Goal: Task Accomplishment & Management: Manage account settings

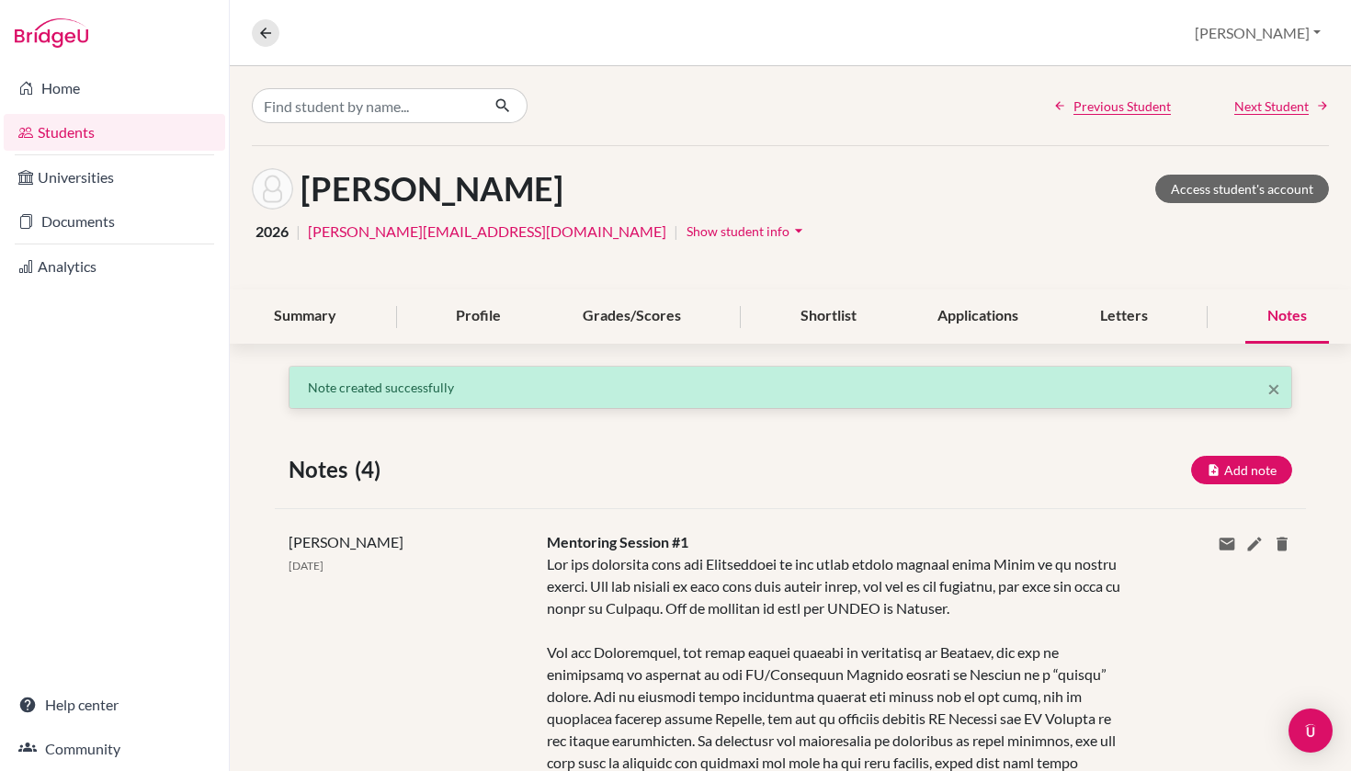
click at [119, 131] on link "Students" at bounding box center [114, 132] width 221 height 37
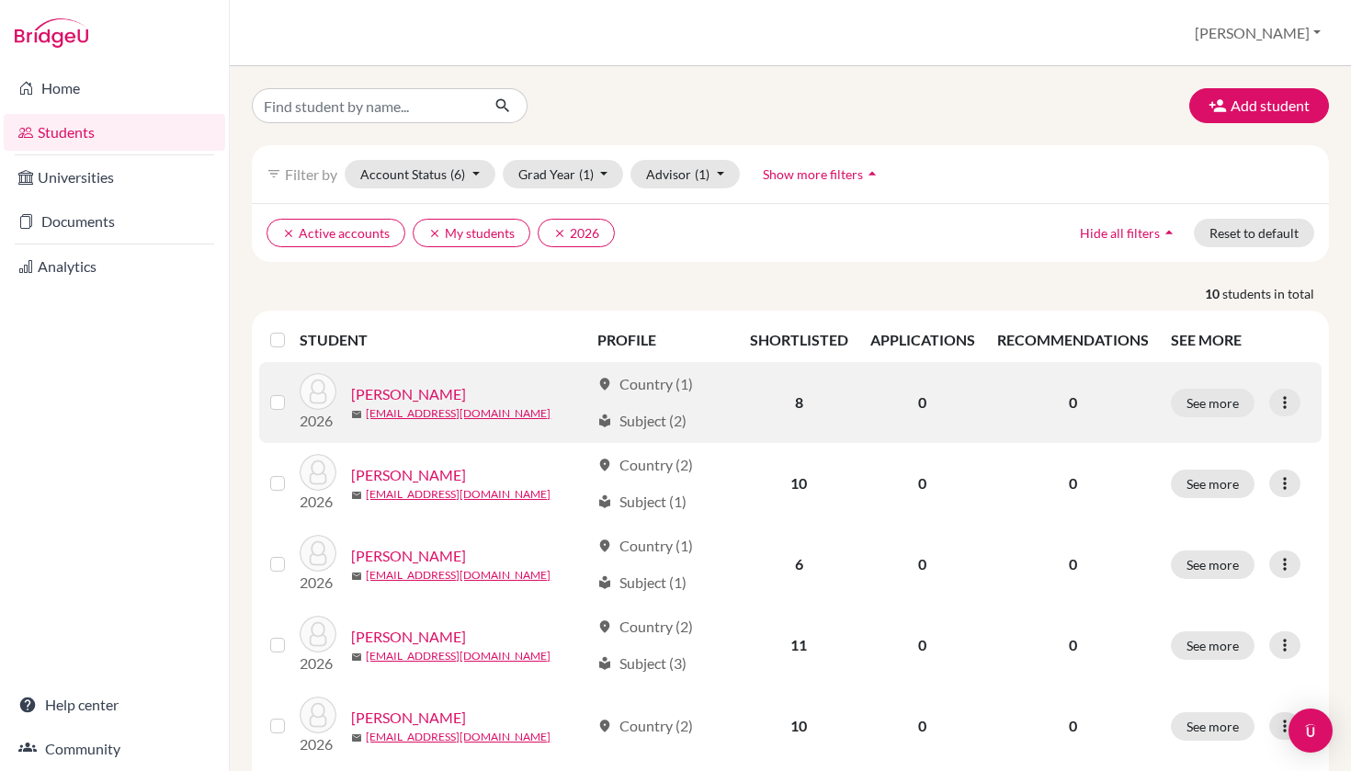
click at [428, 391] on link "[PERSON_NAME]" at bounding box center [408, 394] width 115 height 22
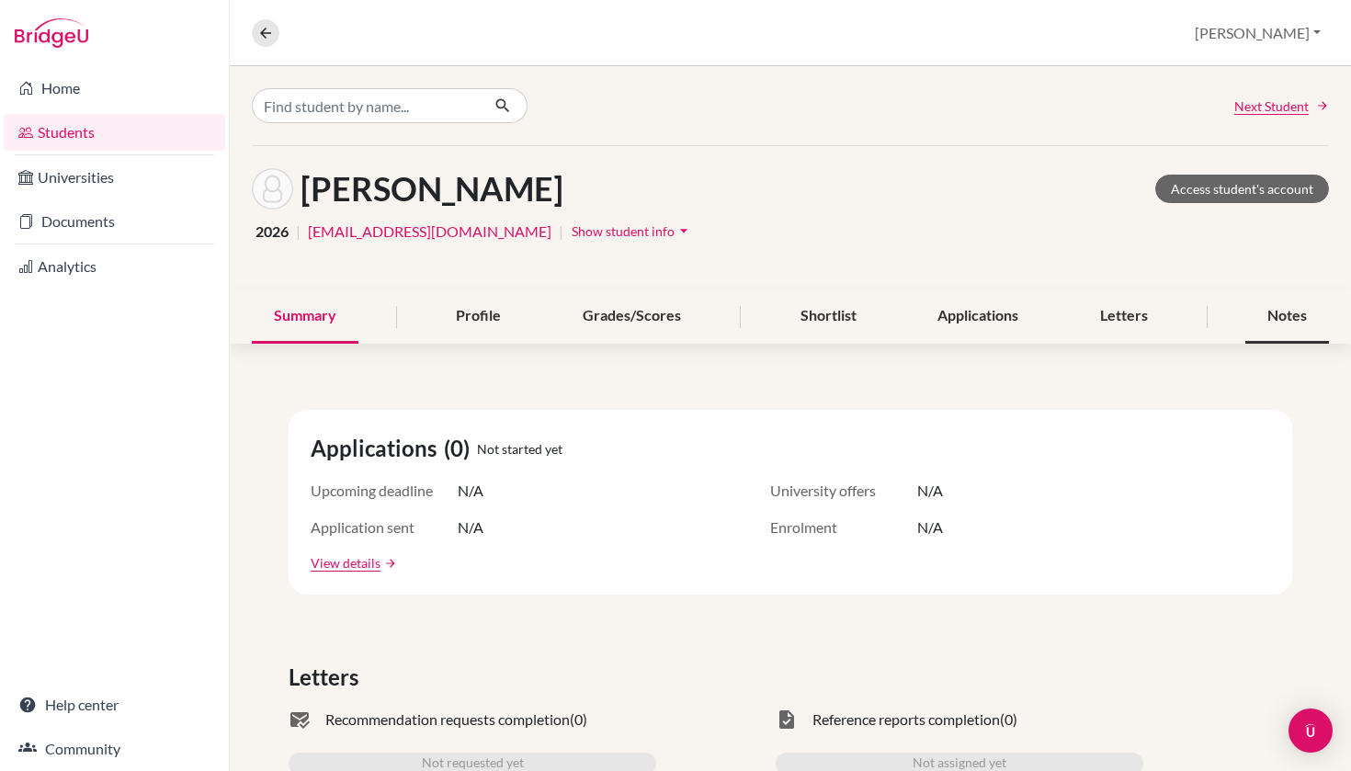
click at [1285, 304] on div "Notes" at bounding box center [1287, 316] width 84 height 54
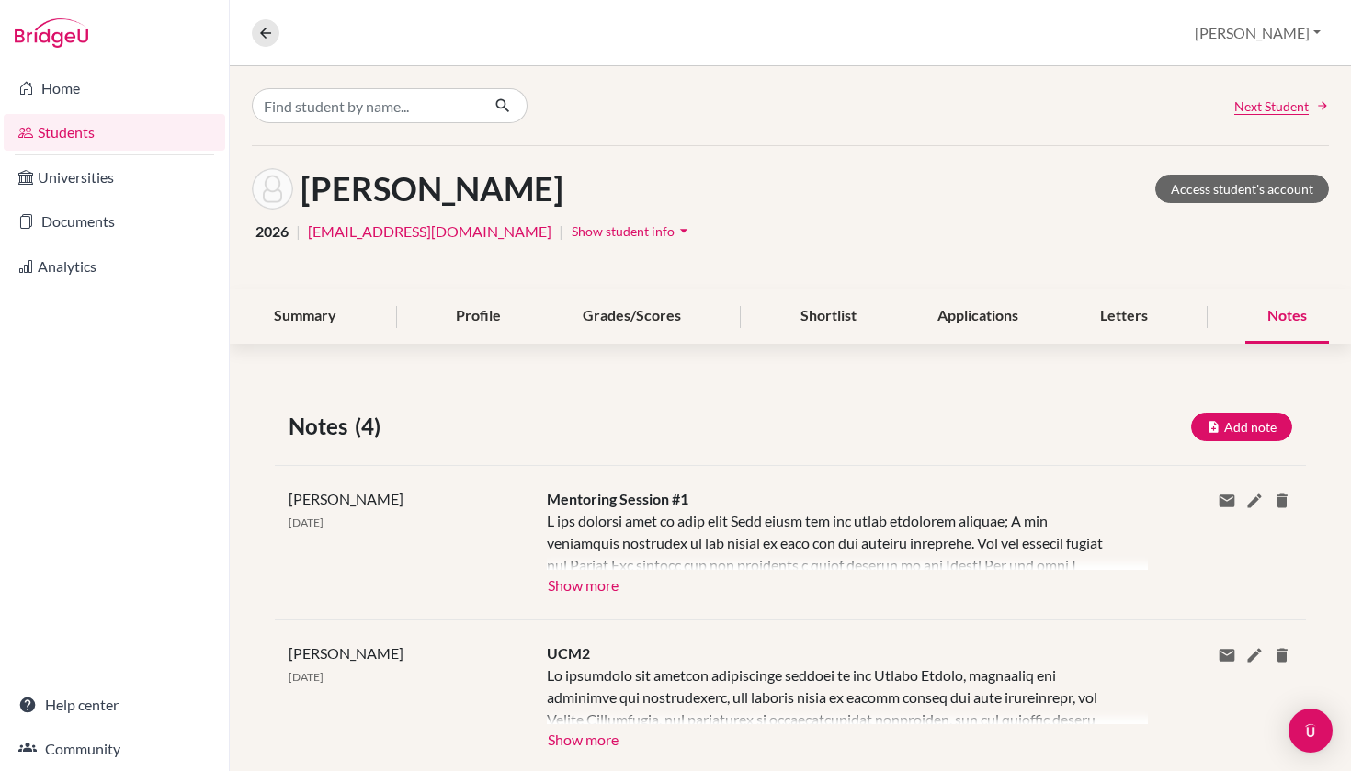
click at [579, 586] on button "Show more" at bounding box center [583, 584] width 73 height 28
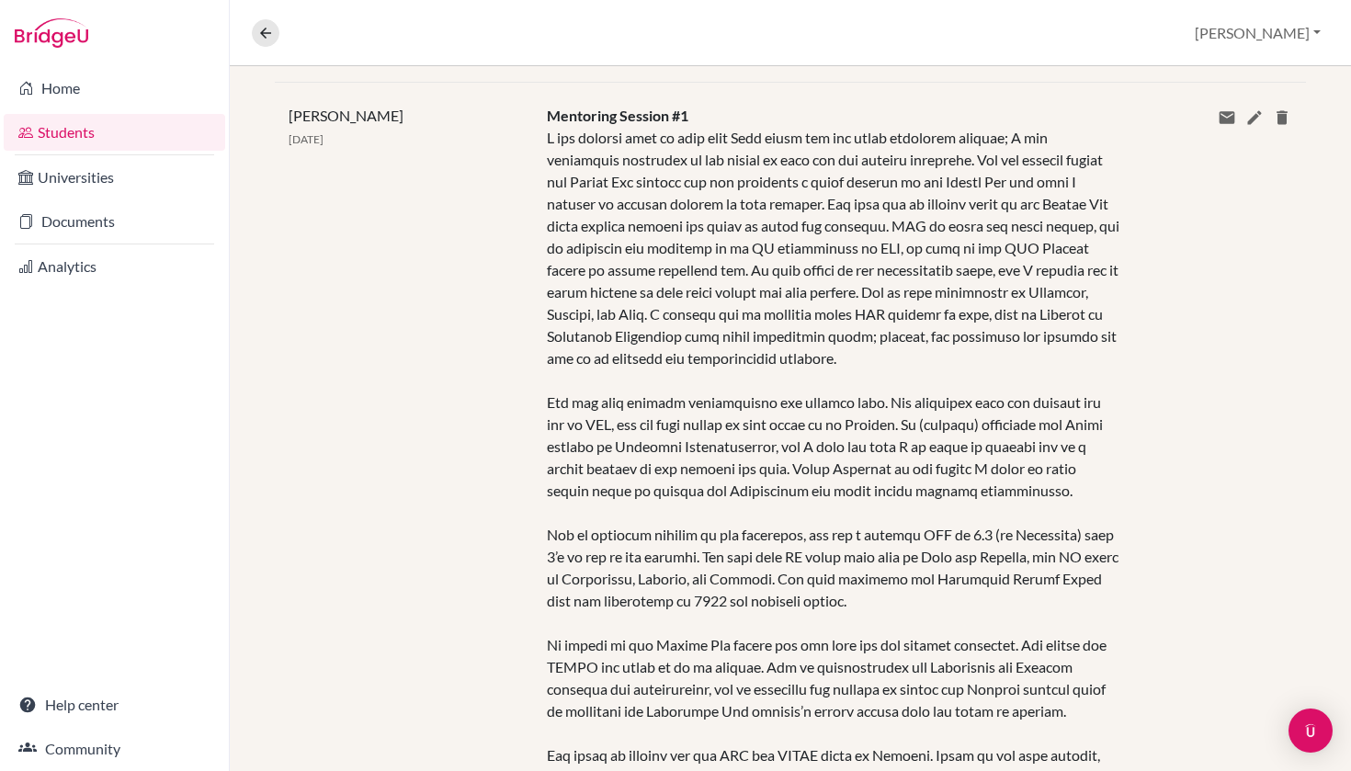
scroll to position [219, 0]
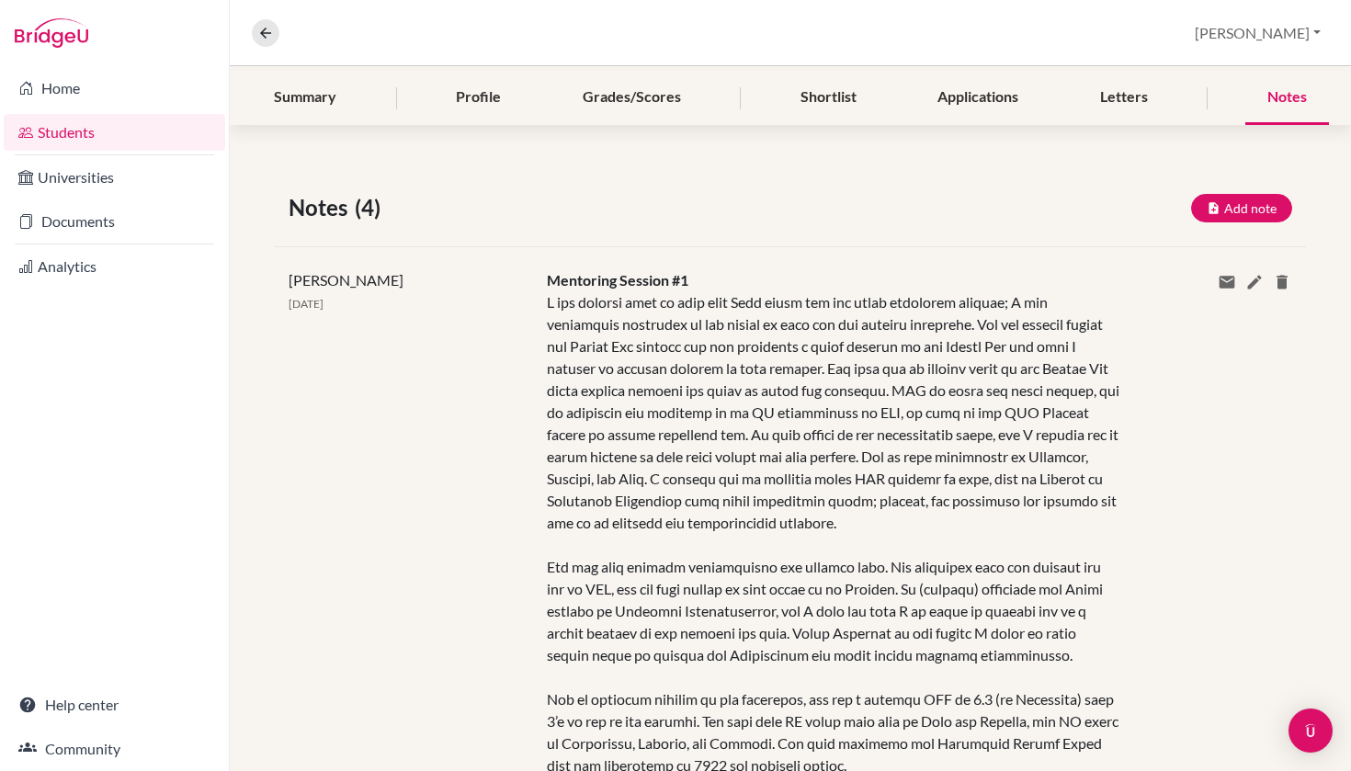
drag, startPoint x: 1001, startPoint y: 673, endPoint x: 538, endPoint y: 295, distance: 597.5
click at [538, 295] on div "Mentoring Session #1 Show more Show less" at bounding box center [834, 679] width 602 height 821
copy div "I was finally able to meet with Luca today for our first mentoring session; I w…"
click at [1139, 349] on div "Share via email Email address Send Delete this note? Cancel Delete" at bounding box center [1220, 679] width 172 height 821
click at [1264, 210] on button "Add note" at bounding box center [1241, 208] width 101 height 28
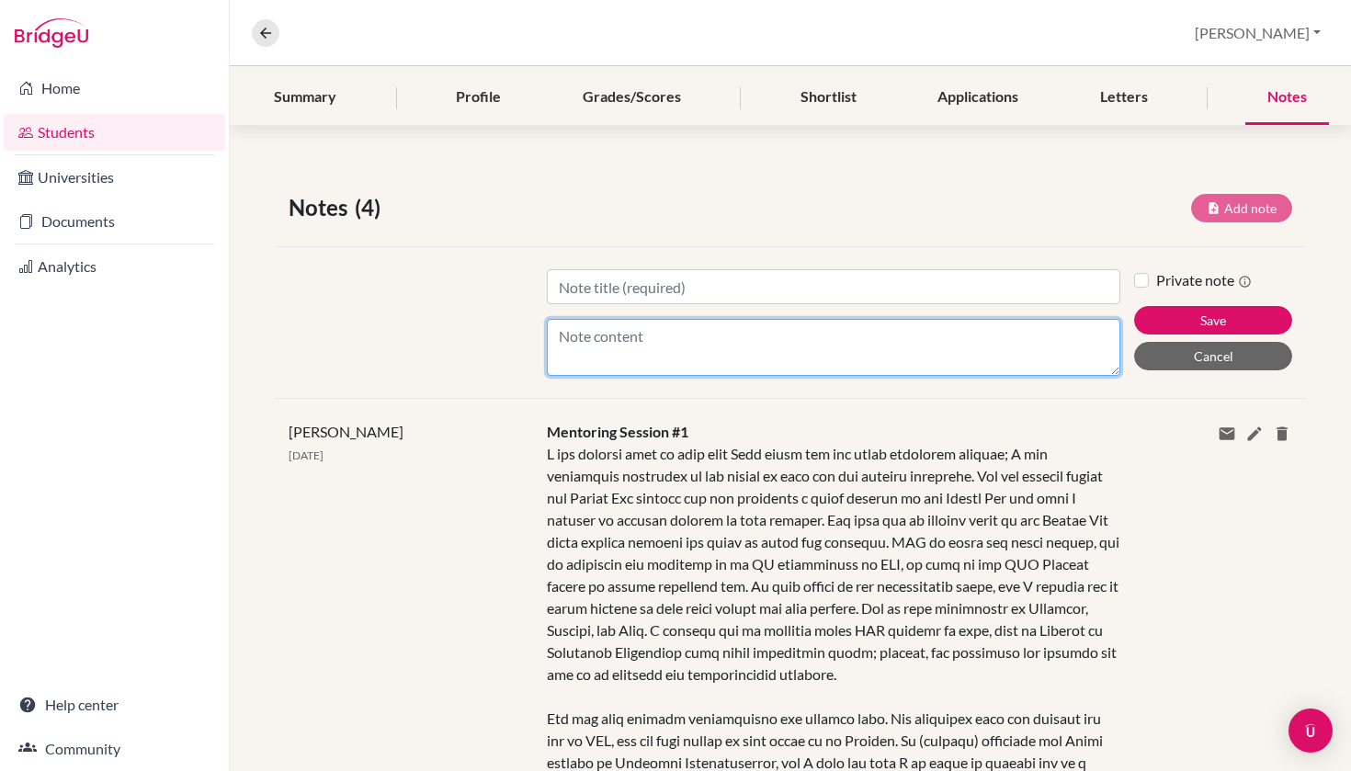
click at [766, 354] on textarea "Content" at bounding box center [834, 347] width 574 height 57
paste textarea "Luca is working with EasyToGoUSA, an agency that helps place sports students an…"
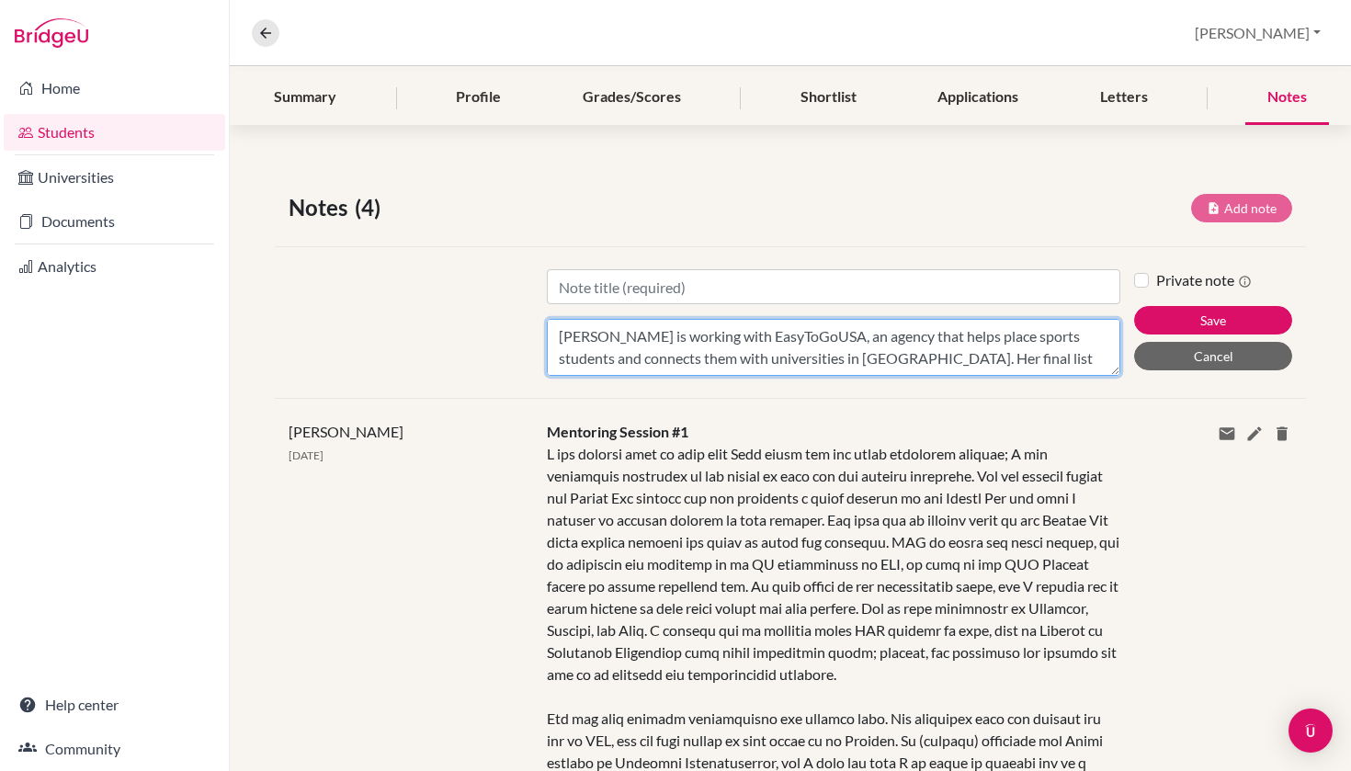
scroll to position [198, 0]
type textarea "Luca is working with EasyToGoUSA, an agency that helps place sports students an…"
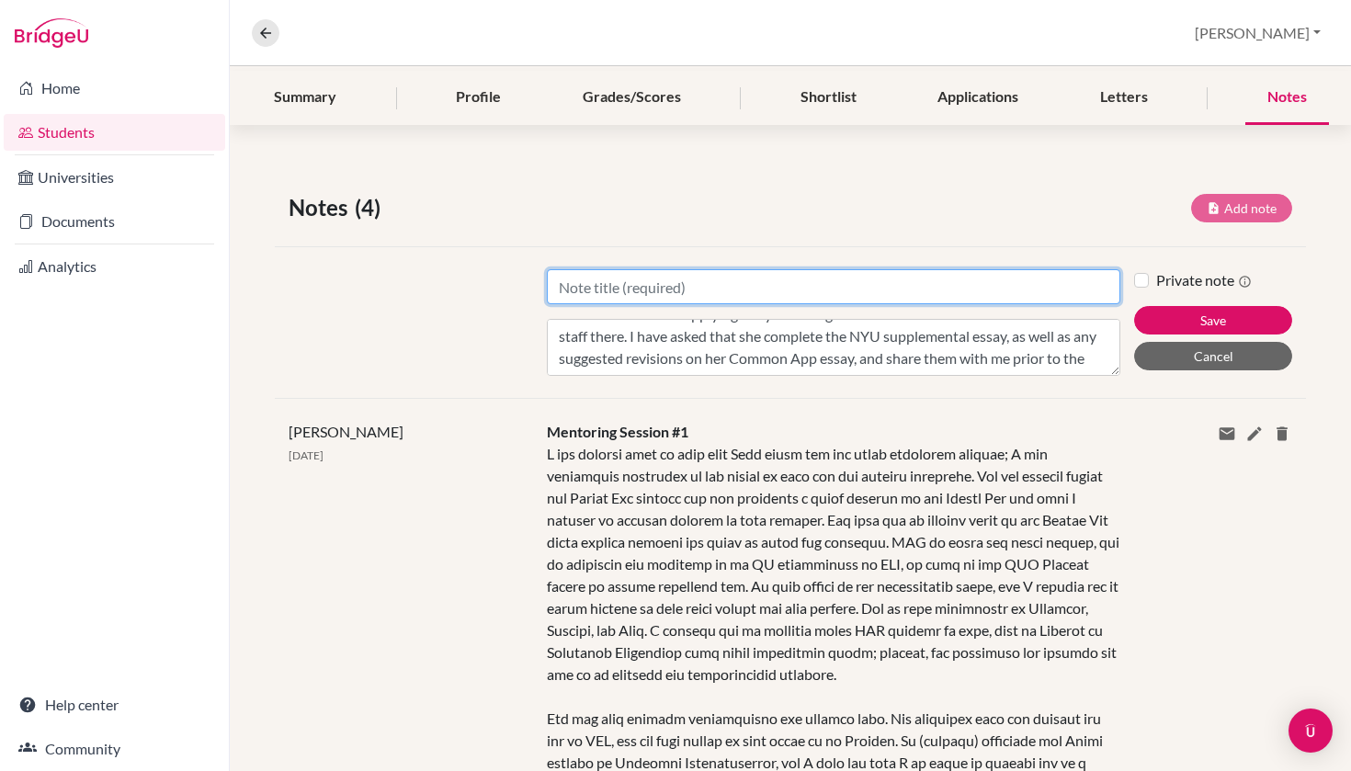
click at [692, 276] on input "Title" at bounding box center [834, 286] width 574 height 35
type input "Mentoring Session #2"
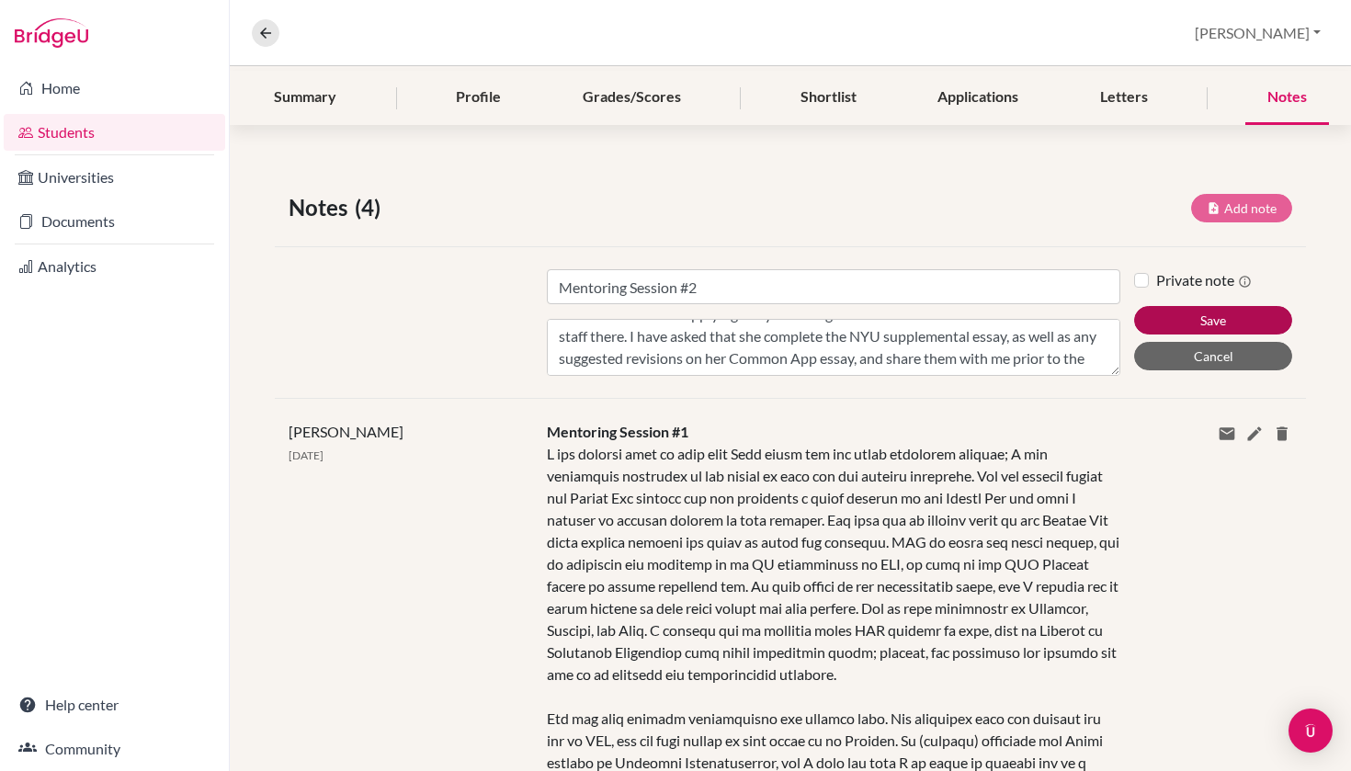
click at [1194, 328] on button "Save" at bounding box center [1213, 320] width 158 height 28
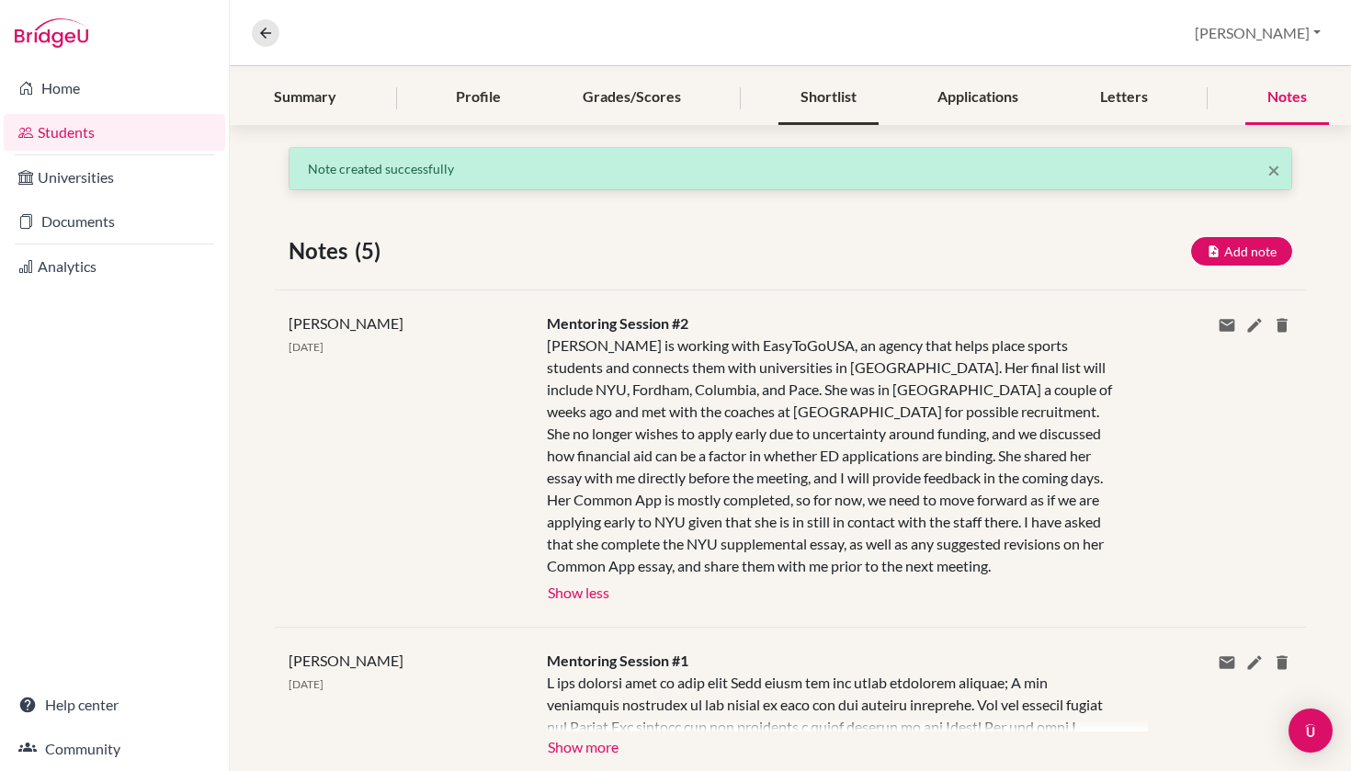
click at [831, 93] on div "Shortlist" at bounding box center [828, 98] width 100 height 54
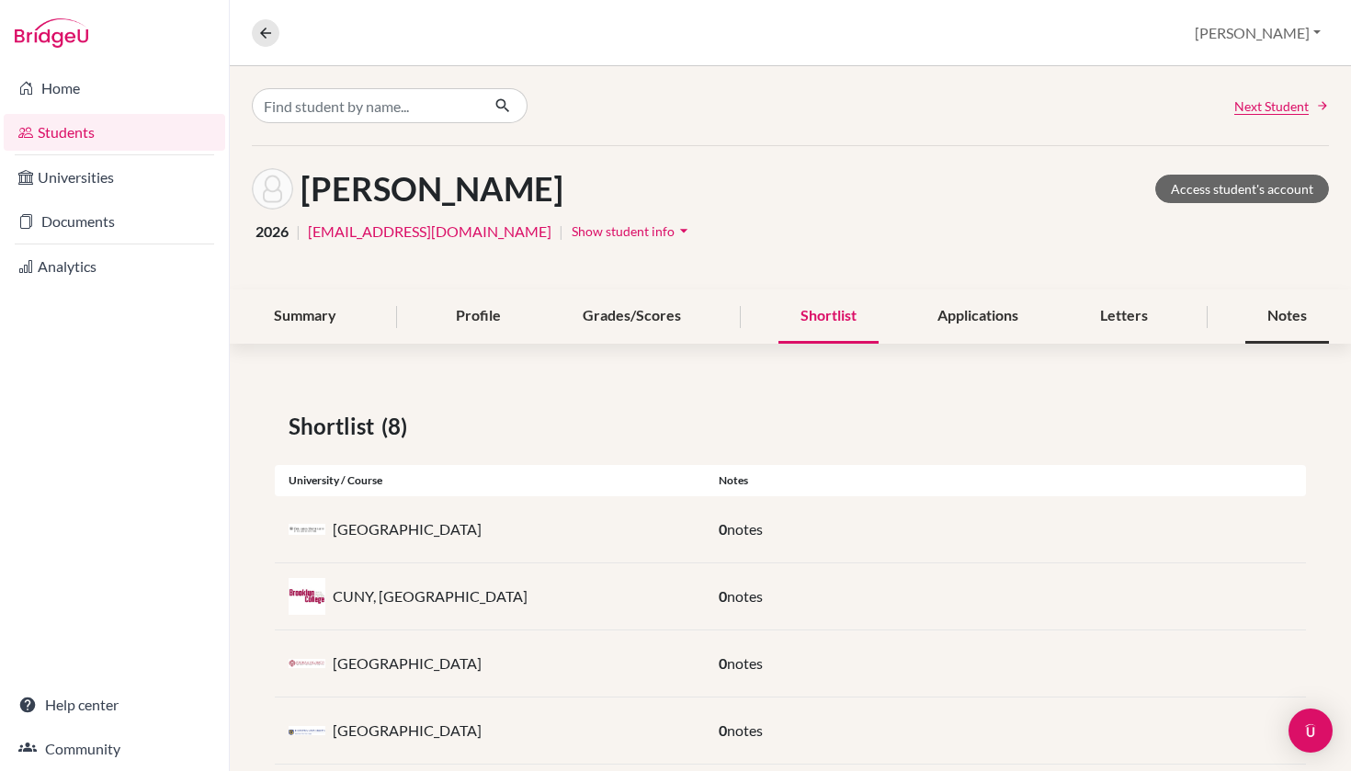
click at [1281, 318] on div "Notes" at bounding box center [1287, 316] width 84 height 54
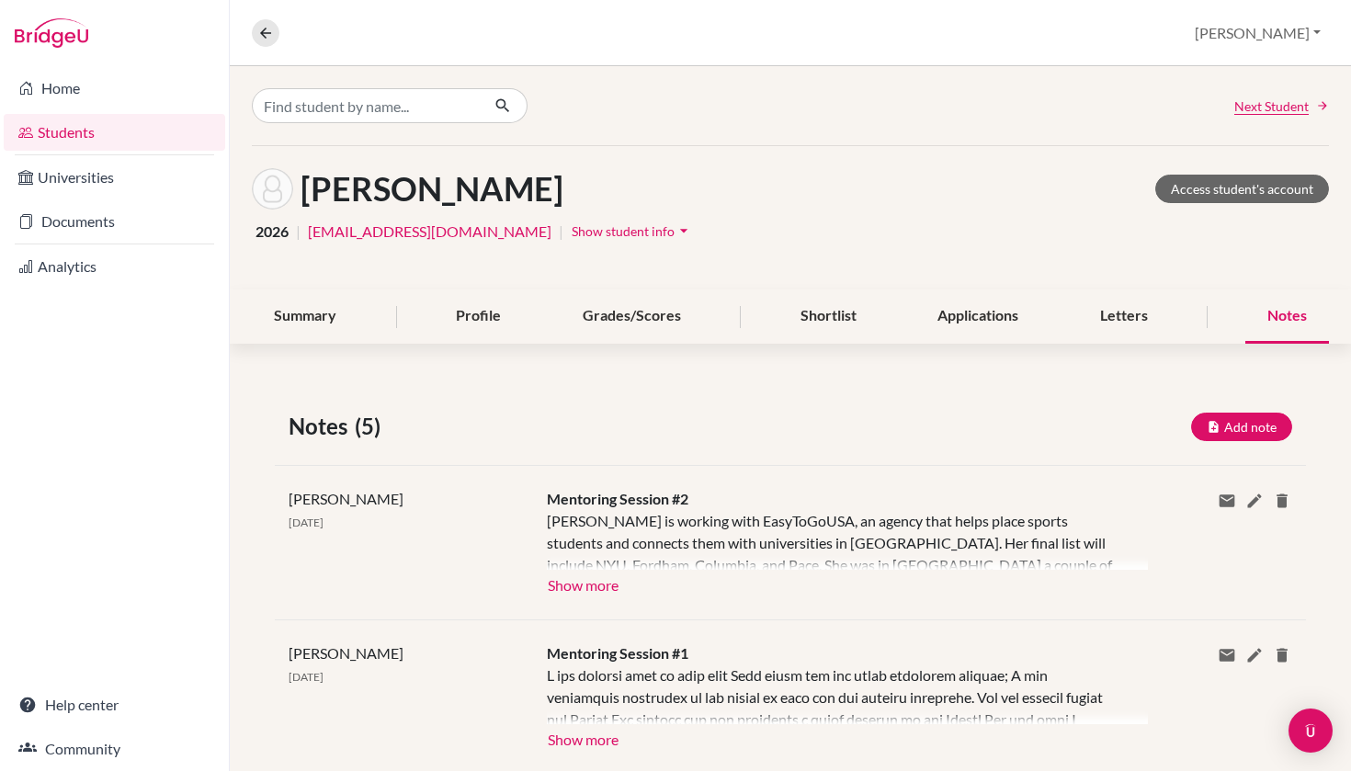
click at [583, 574] on button "Show more" at bounding box center [583, 584] width 73 height 28
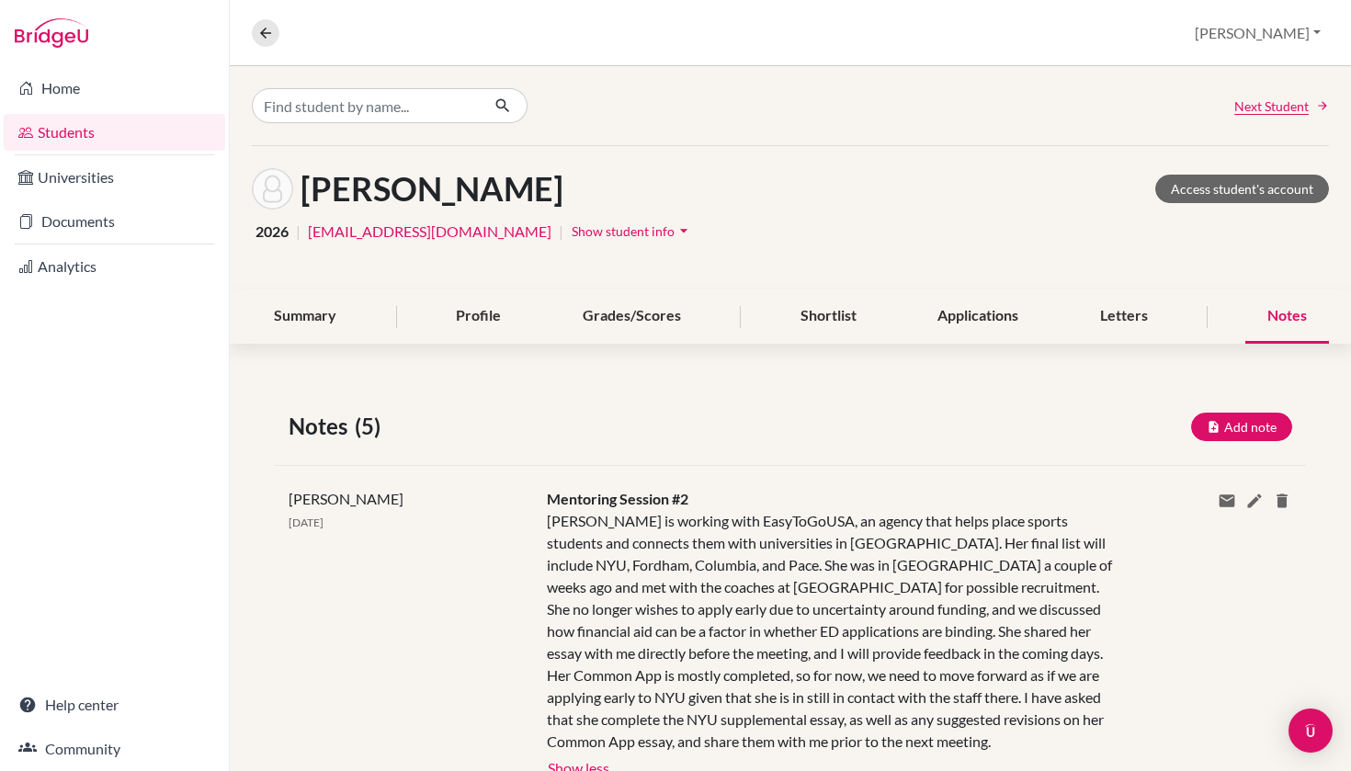
scroll to position [114, 0]
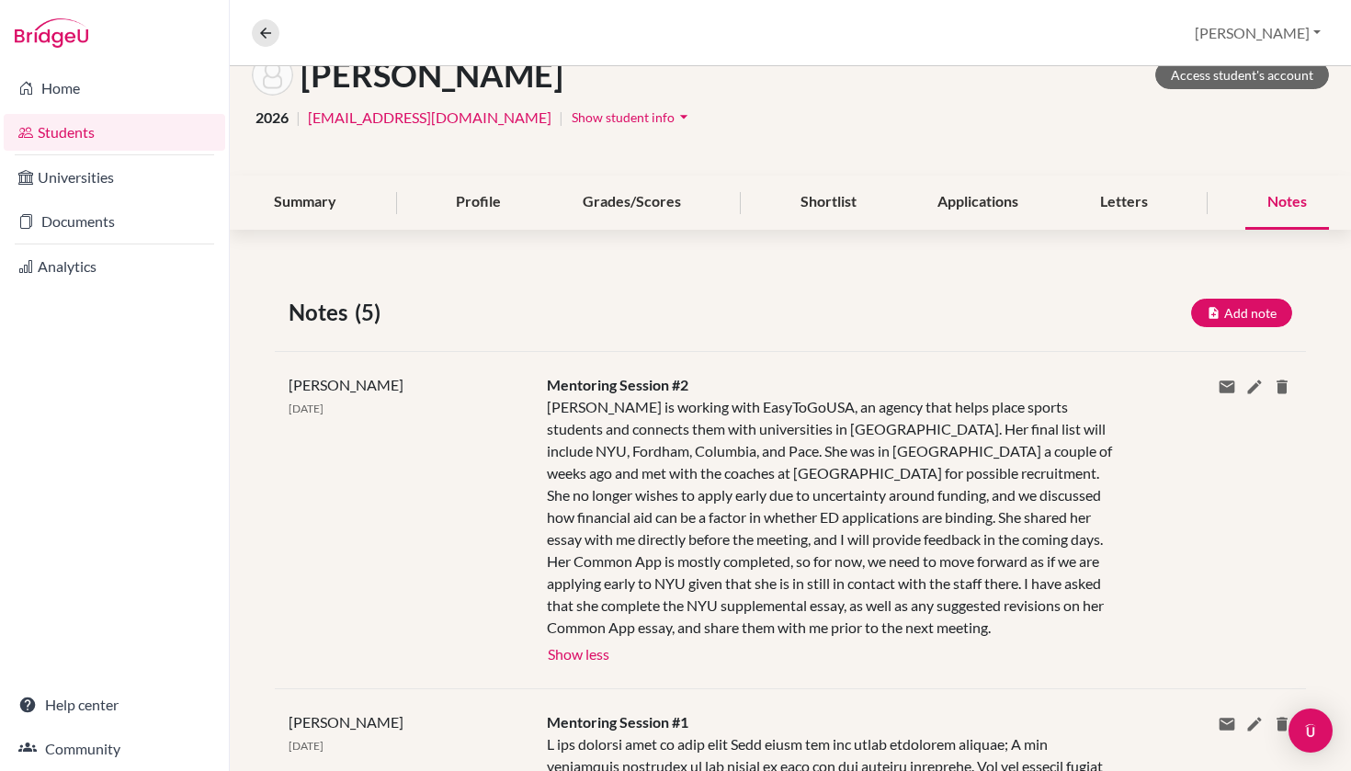
click at [118, 131] on link "Students" at bounding box center [114, 132] width 221 height 37
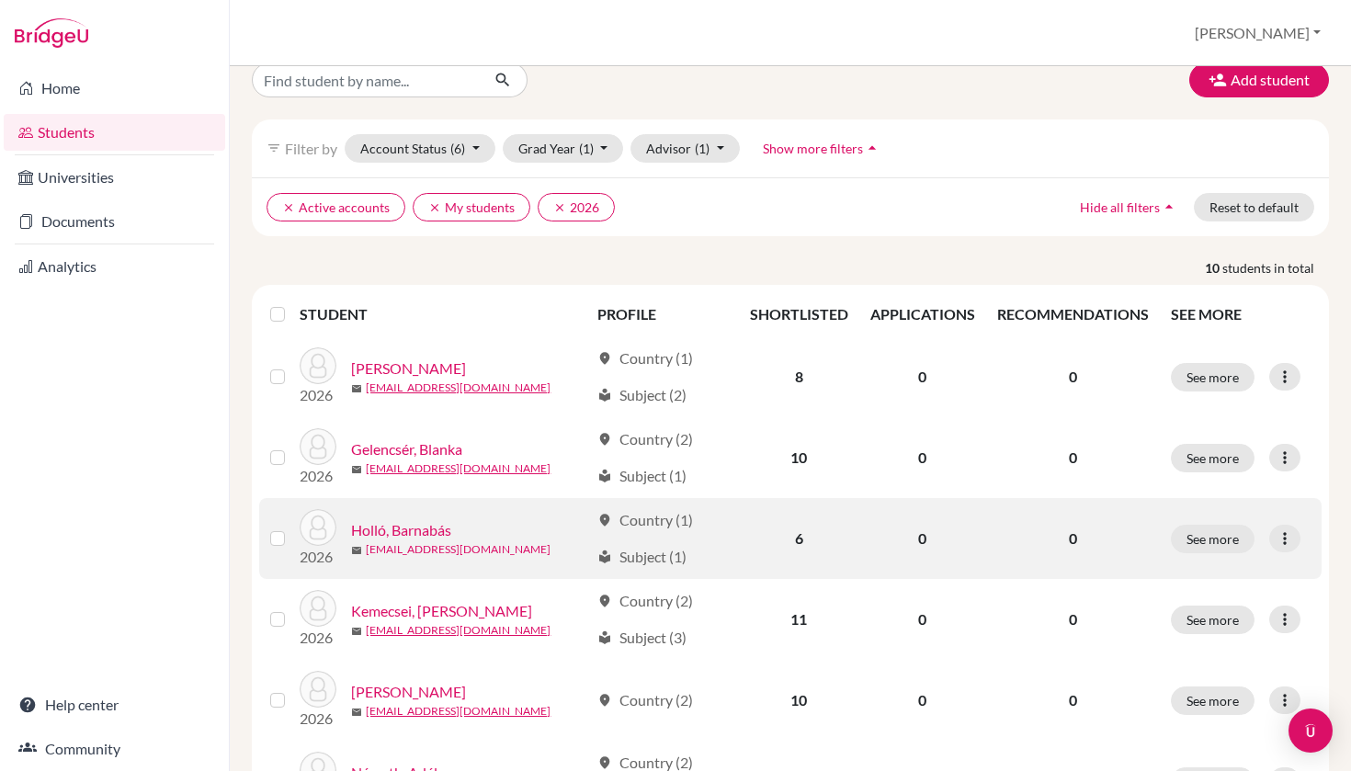
scroll to position [36, 0]
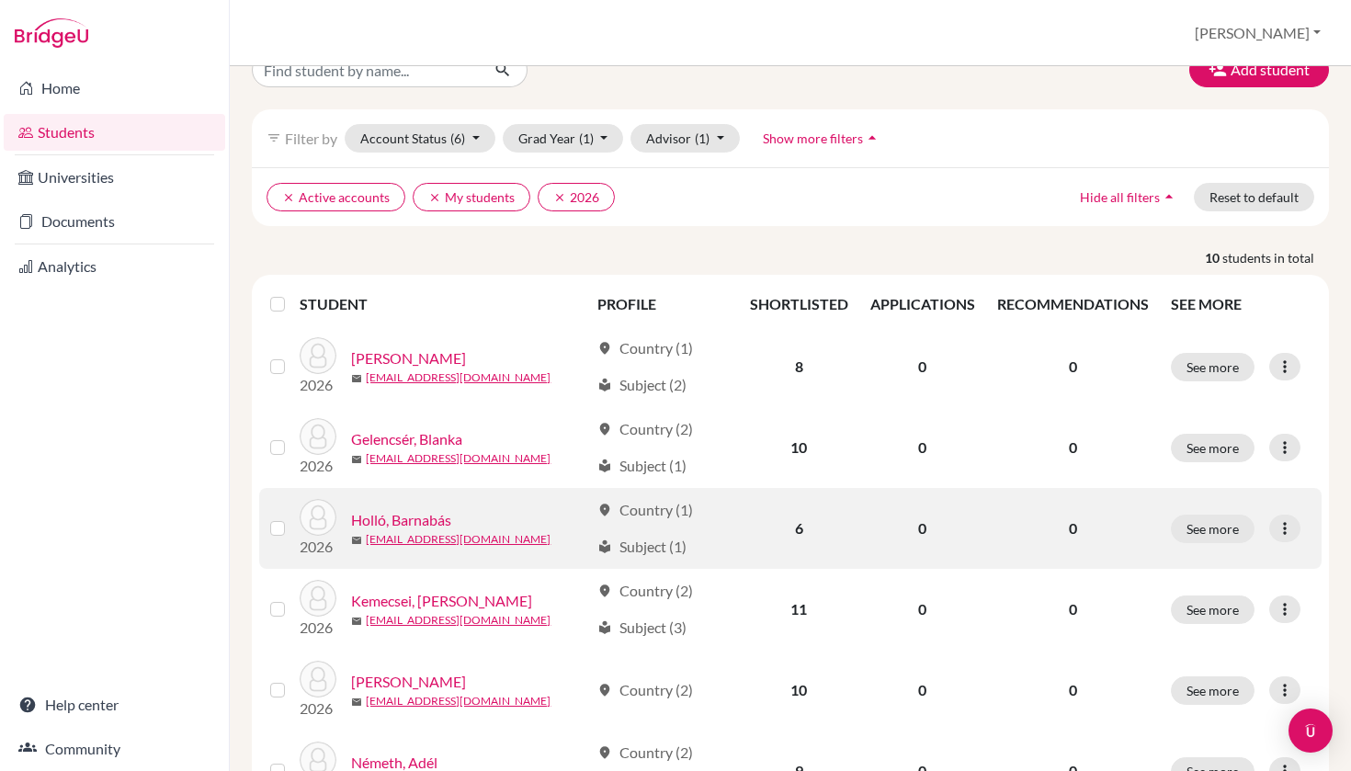
click at [414, 510] on link "Holló, Barnabás" at bounding box center [401, 520] width 100 height 22
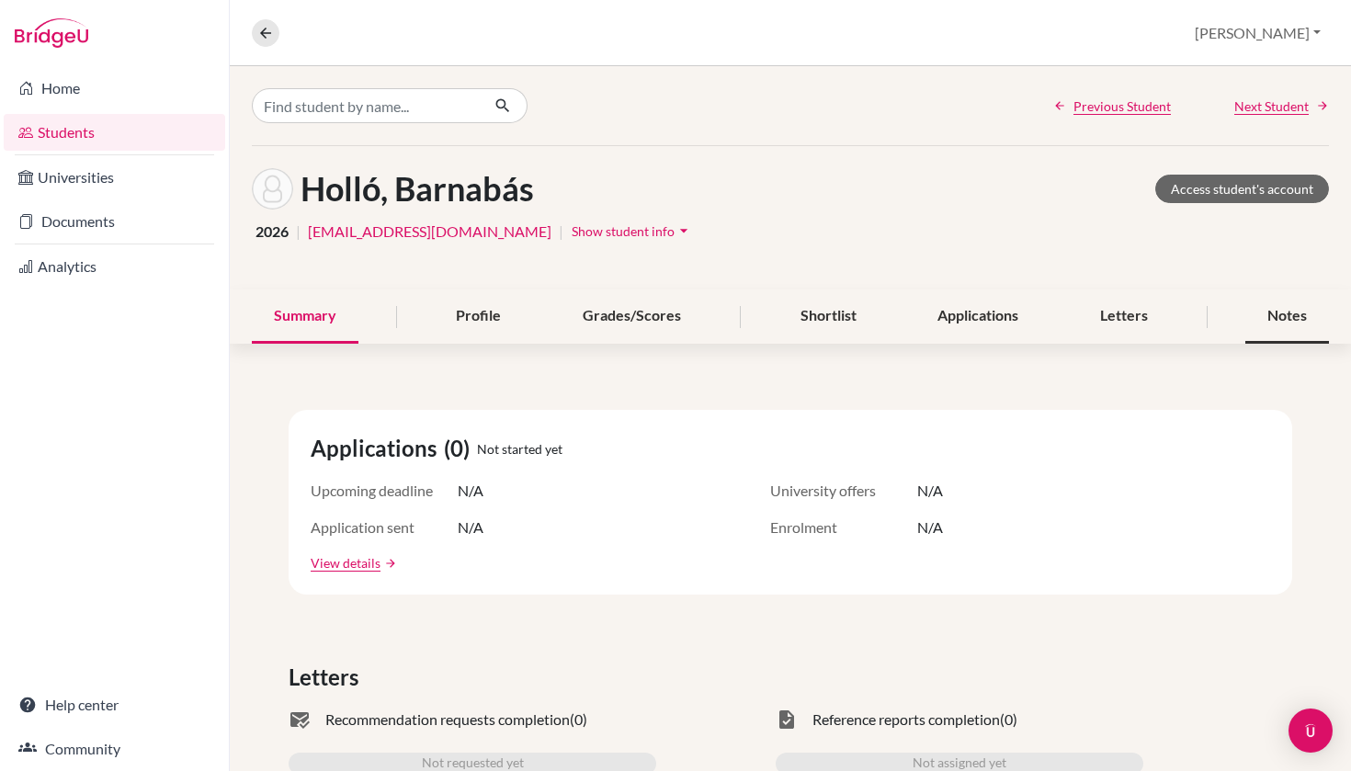
click at [1298, 311] on div "Notes" at bounding box center [1287, 316] width 84 height 54
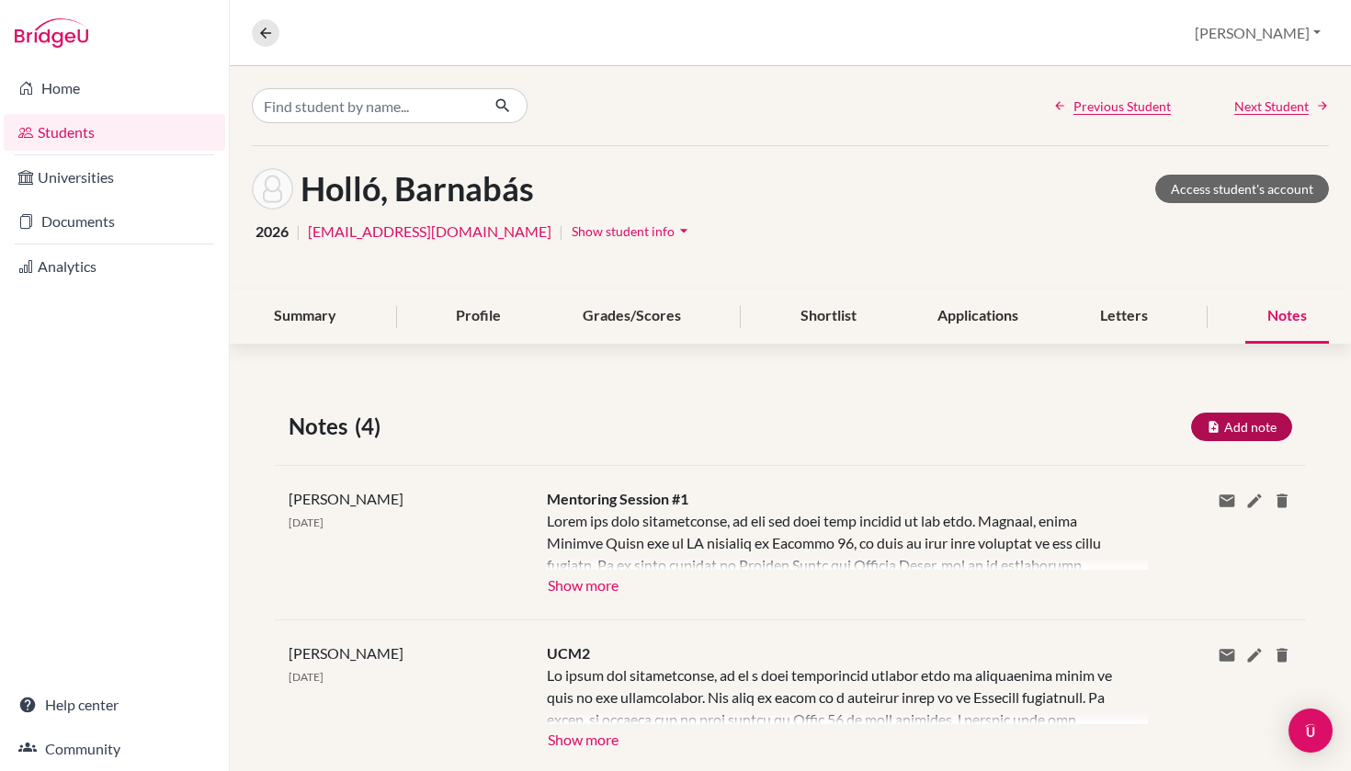
click at [1239, 427] on button "Add note" at bounding box center [1241, 427] width 101 height 28
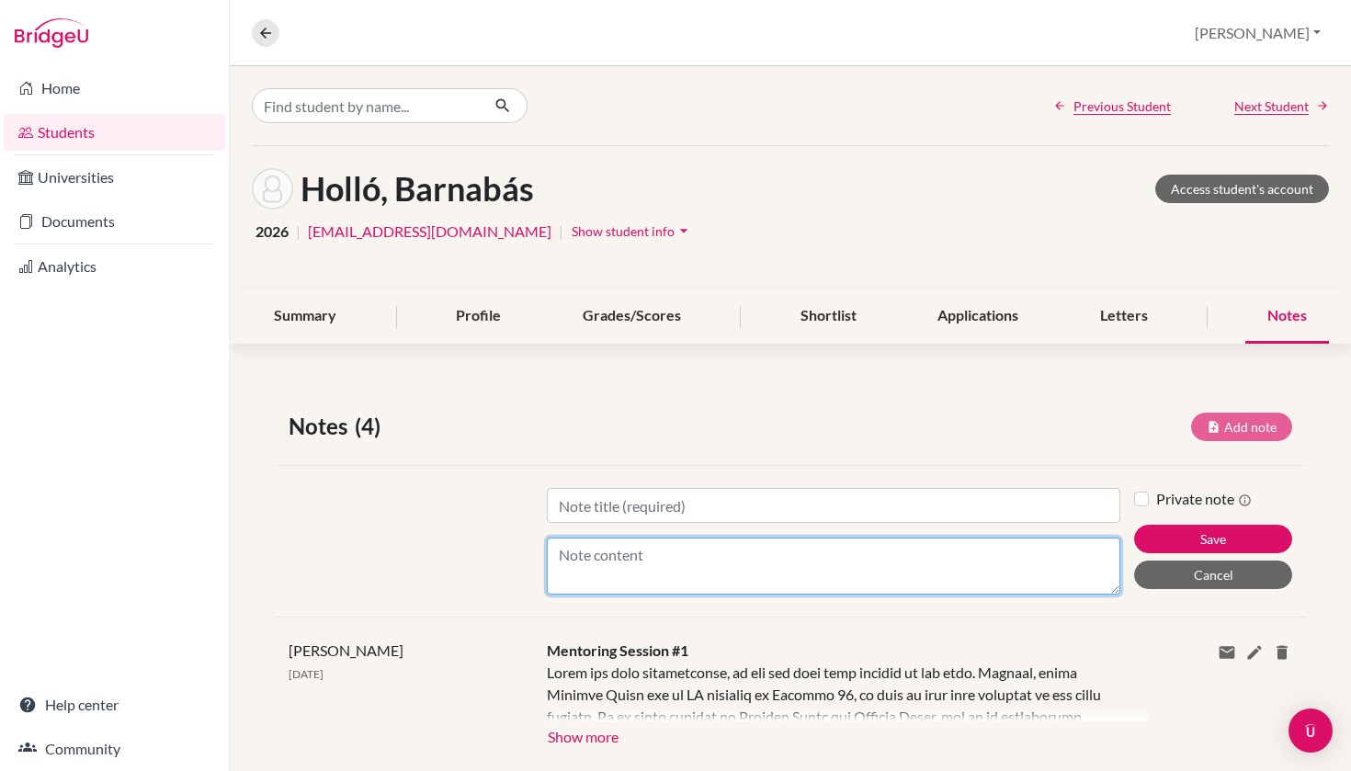
click at [740, 571] on textarea "Content" at bounding box center [834, 565] width 574 height 57
paste textarea "In our second session, we discussed the need to finalize his list so that we ca…"
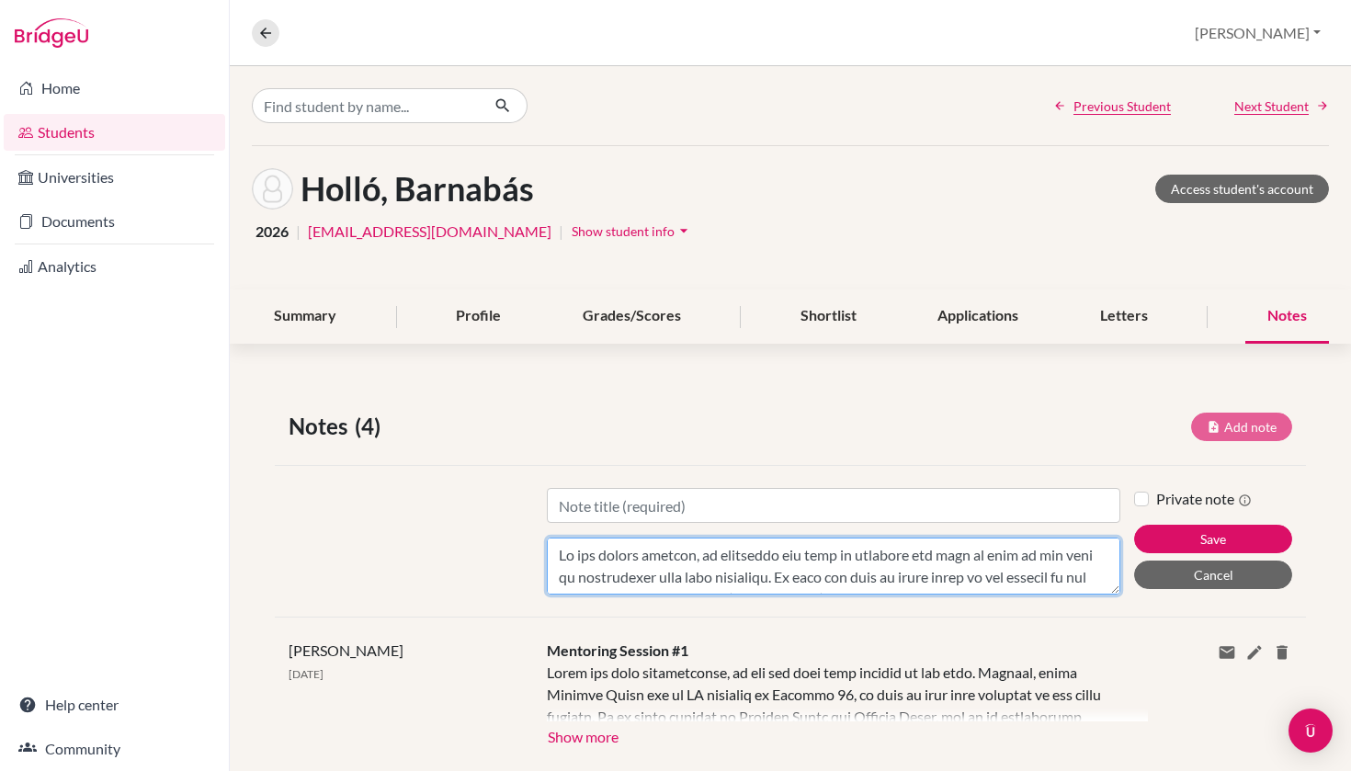
scroll to position [265, 0]
type textarea "In our second session, we discussed the need to finalize his list so that we ca…"
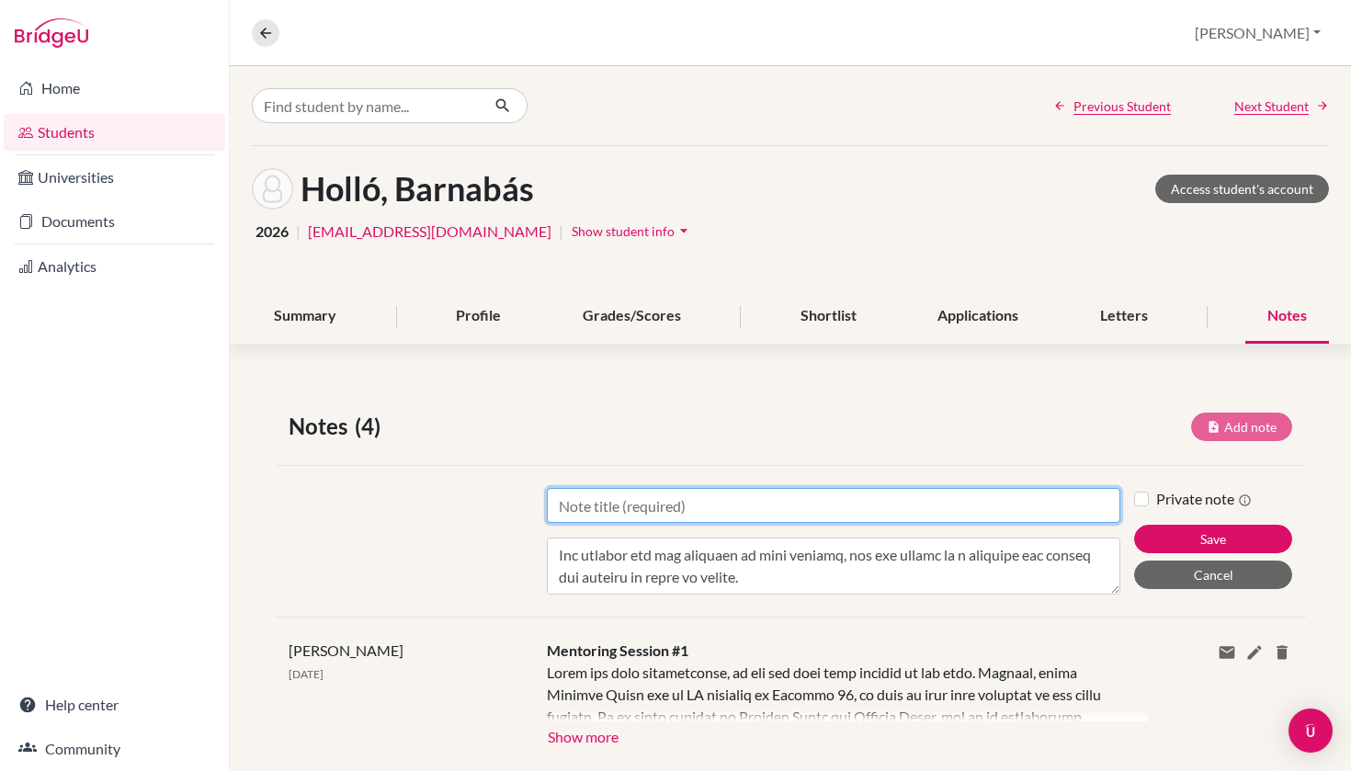
click at [719, 503] on input "Title" at bounding box center [834, 505] width 574 height 35
type input "Mentoring Session #2"
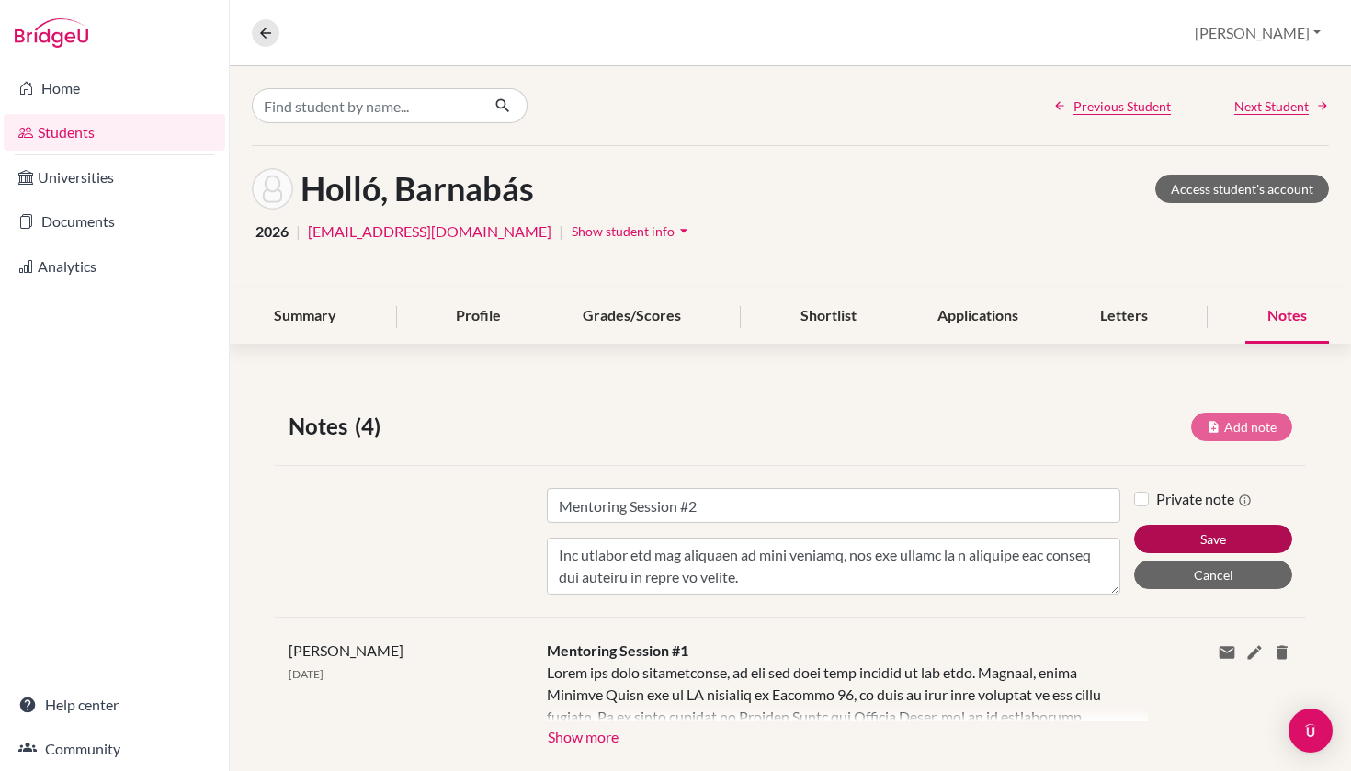
click at [1197, 543] on button "Save" at bounding box center [1213, 539] width 158 height 28
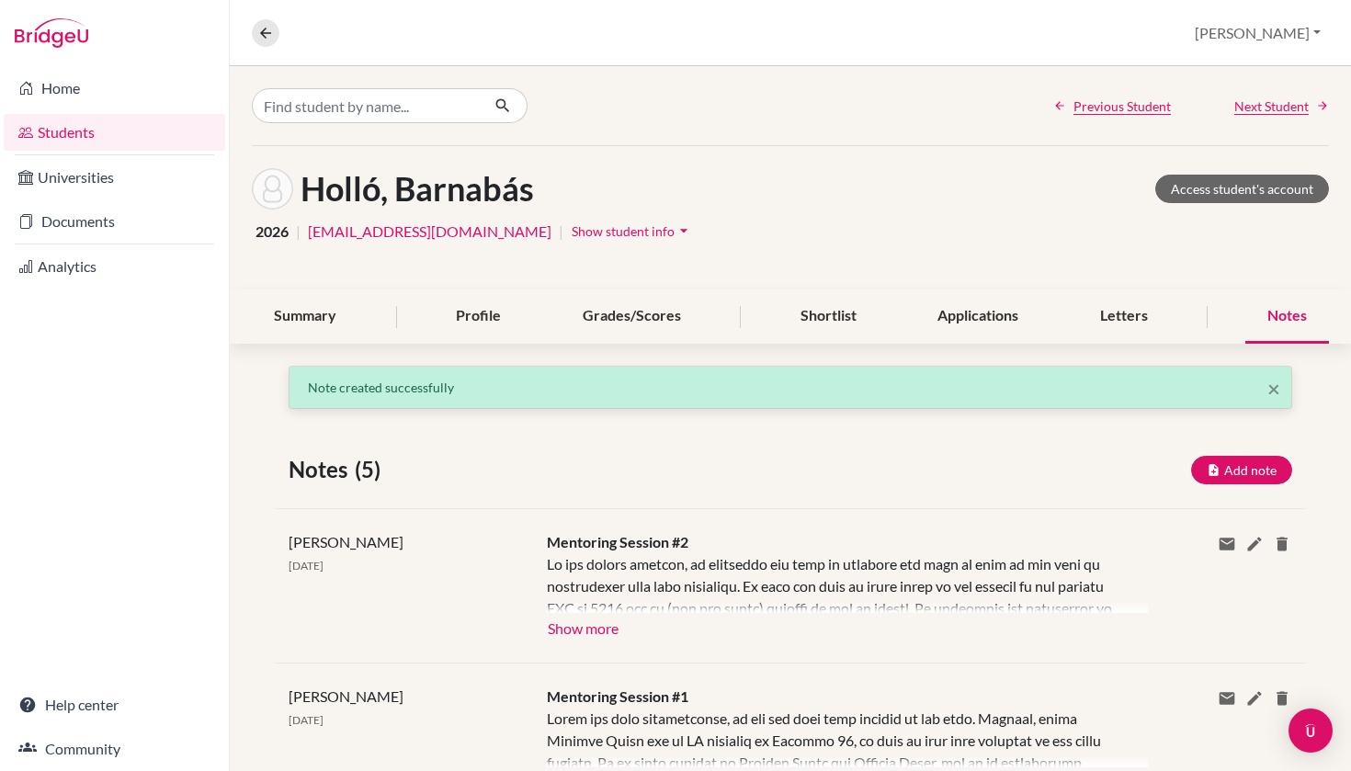
click at [600, 638] on button "Show more" at bounding box center [583, 627] width 73 height 28
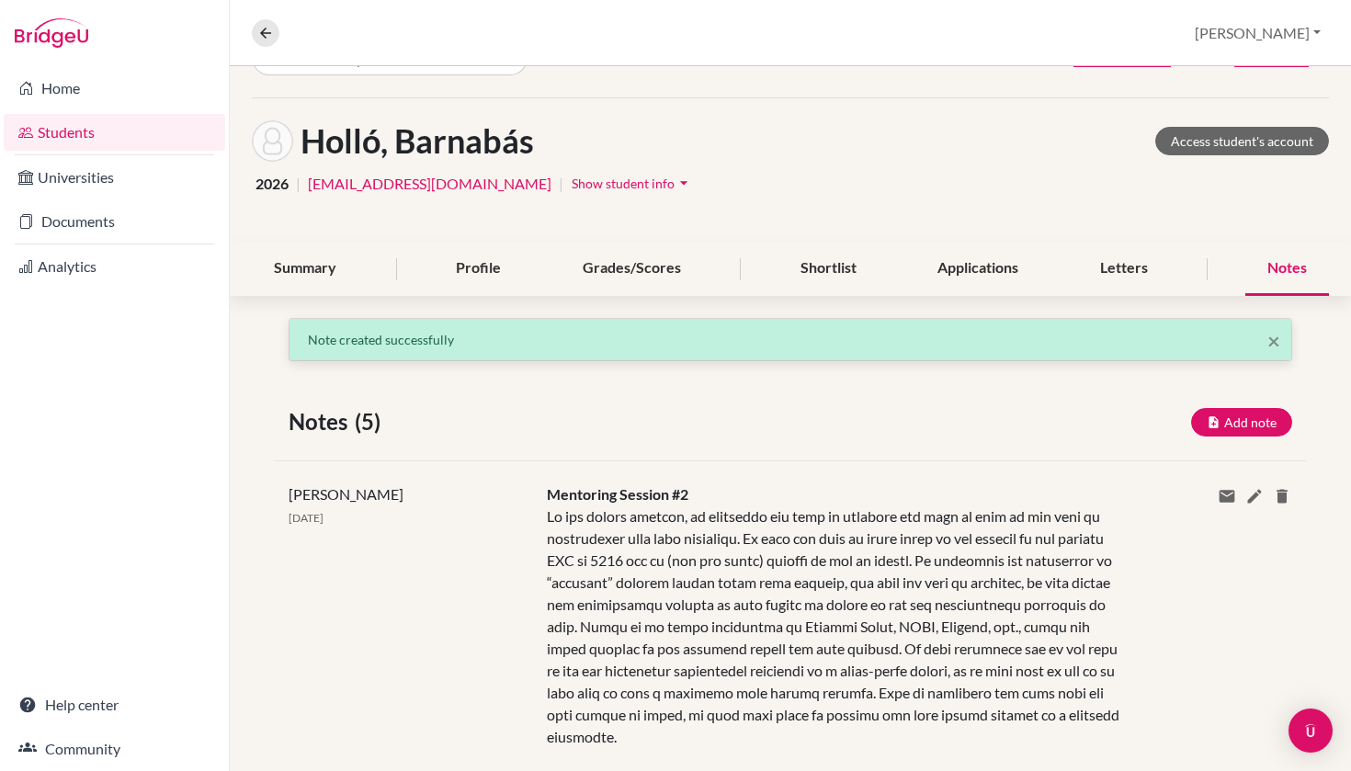
scroll to position [0, 0]
